Goal: Transaction & Acquisition: Obtain resource

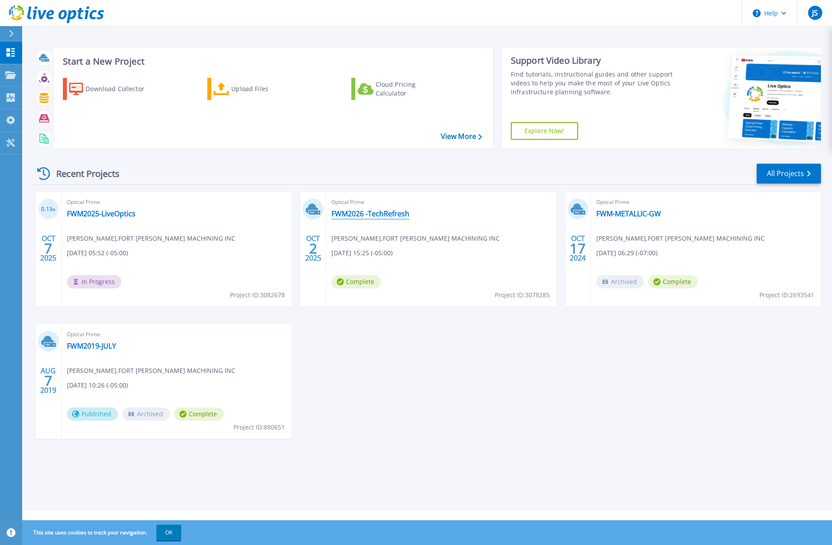
click at [365, 211] on link "FWM2026 -TechRefresh" at bounding box center [370, 213] width 78 height 9
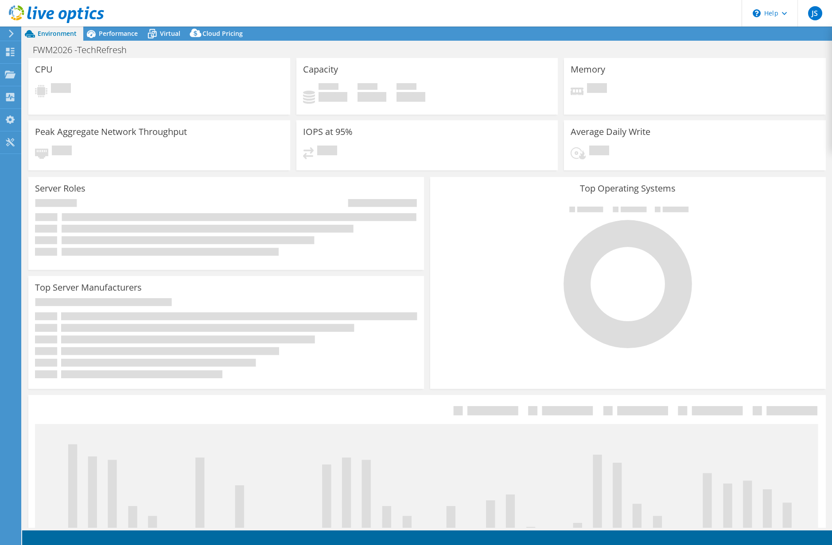
select select "USD"
select select "USEast"
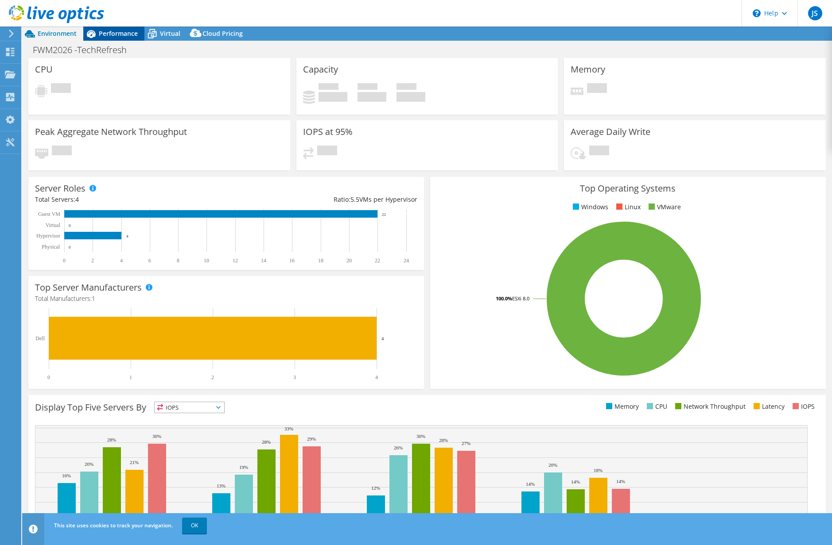
click at [111, 36] on span "Performance" at bounding box center [118, 33] width 39 height 8
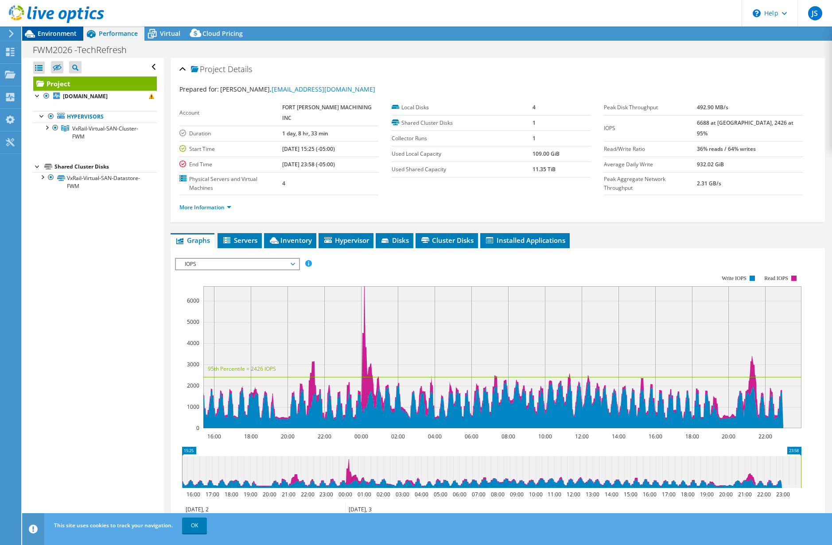
click at [65, 31] on span "Environment" at bounding box center [57, 33] width 39 height 8
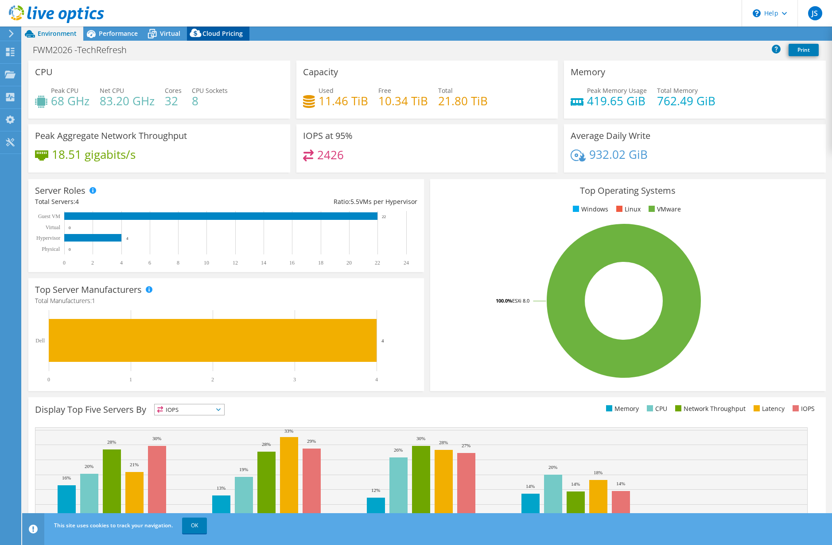
click at [208, 30] on span "Cloud Pricing" at bounding box center [222, 33] width 40 height 8
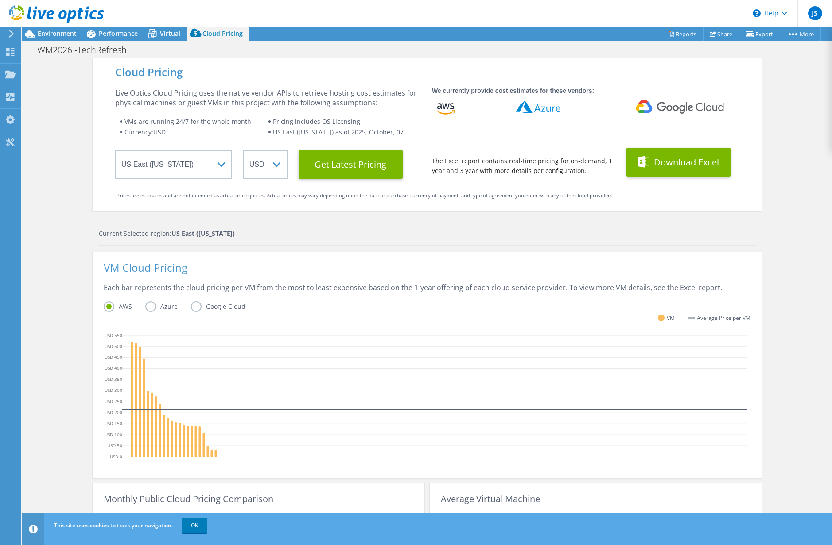
click at [682, 159] on button "Download Excel" at bounding box center [678, 162] width 104 height 29
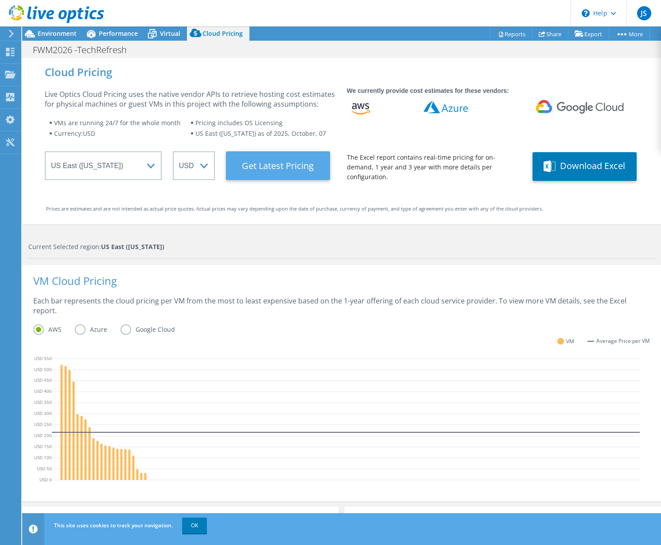
click at [272, 165] on Latest "Get Latest Pricing" at bounding box center [278, 165] width 104 height 29
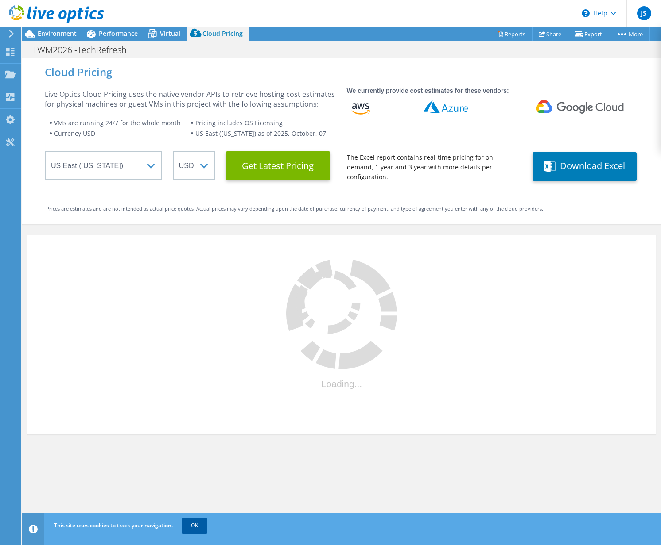
click at [198, 526] on link "OK" at bounding box center [194, 526] width 25 height 16
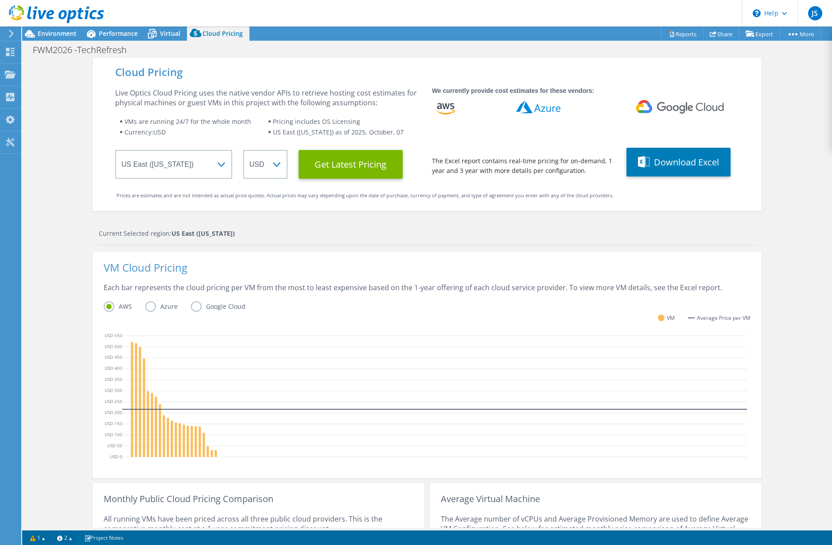
drag, startPoint x: 62, startPoint y: 140, endPoint x: 61, endPoint y: 153, distance: 12.4
click at [62, 140] on div "Cloud Pricing Live Optics Cloud Pricing uses the native vendor APIs to retrieve…" at bounding box center [426, 353] width 809 height 591
